Goal: Navigation & Orientation: Go to known website

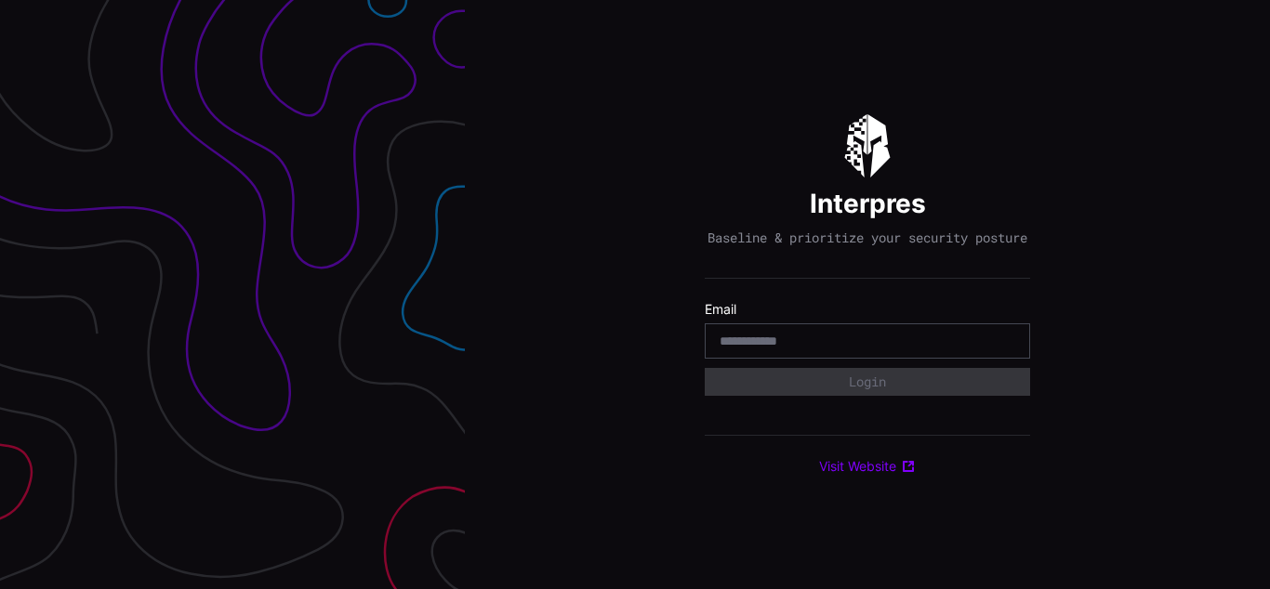
click at [635, 295] on div "Interpres Baseline & prioritize your security posture Email Login Visit Website" at bounding box center [867, 294] width 805 height 589
